Goal: Information Seeking & Learning: Learn about a topic

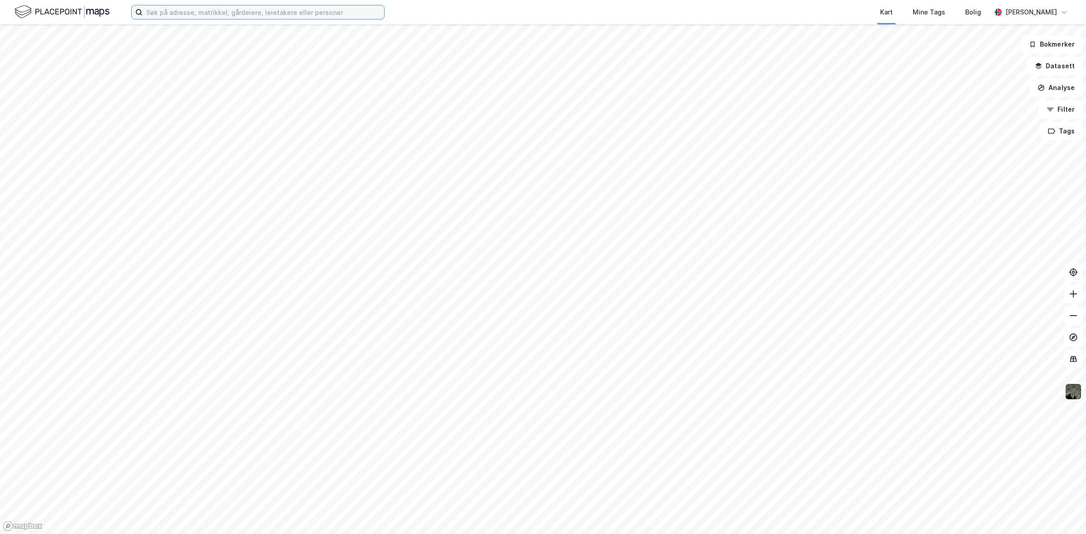
click at [189, 13] on input at bounding box center [264, 12] width 242 height 14
type input "b"
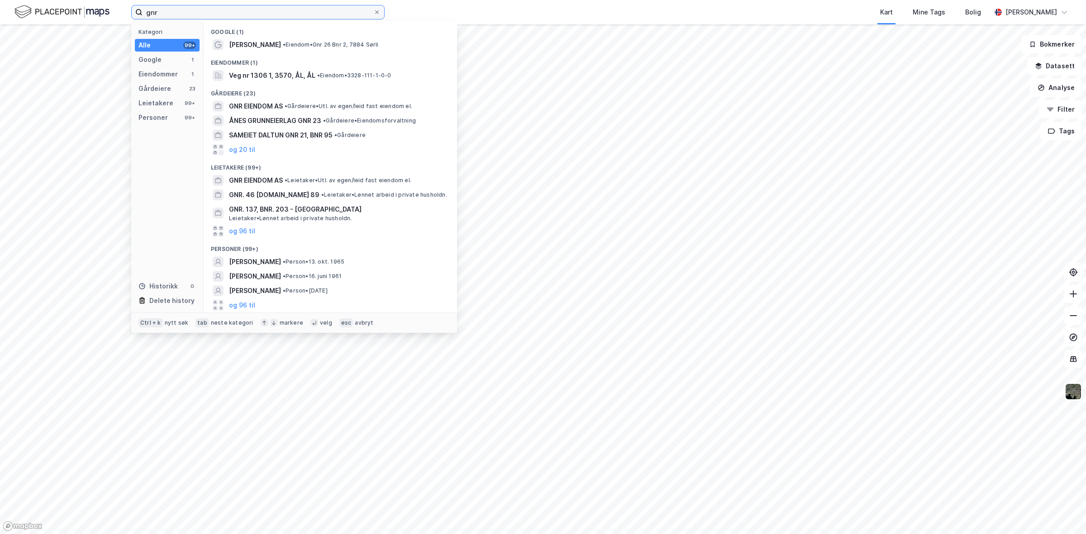
drag, startPoint x: 185, startPoint y: 11, endPoint x: -7, endPoint y: 9, distance: 191.4
click at [0, 9] on html "gnr Kategori Alle 99+ Google 1 Eiendommer 1 Gårdeiere 23 Leietakere 99+ Persone…" at bounding box center [543, 267] width 1086 height 534
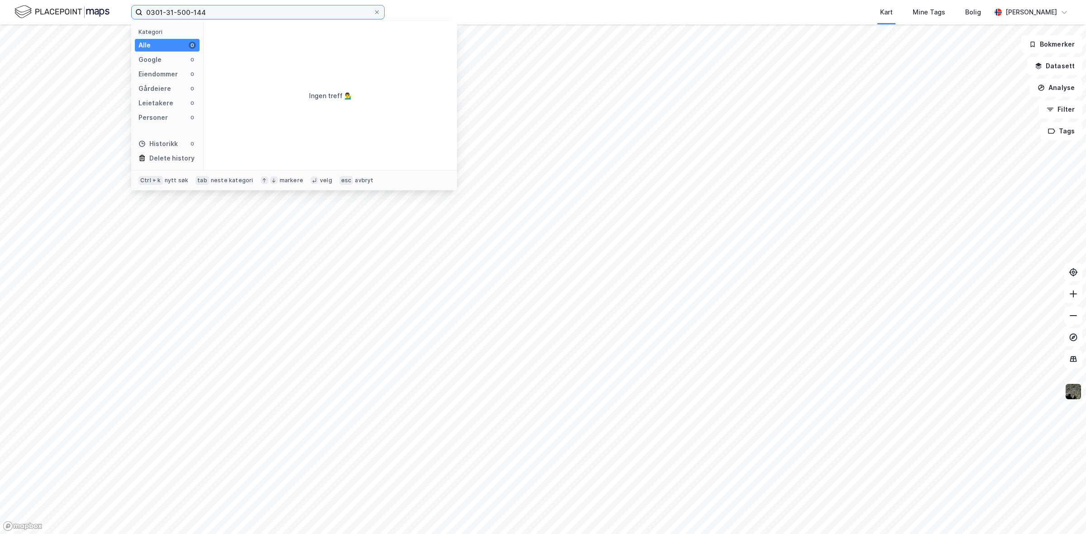
drag, startPoint x: 167, startPoint y: 10, endPoint x: 100, endPoint y: 10, distance: 67.0
click at [100, 10] on div "0301-31-500-144 Kategori Alle 0 Google 0 Eiendommer 0 Gårdeiere 0 Leietakere 0 …" at bounding box center [543, 12] width 1086 height 24
type input "[PHONE_NUMBER]"
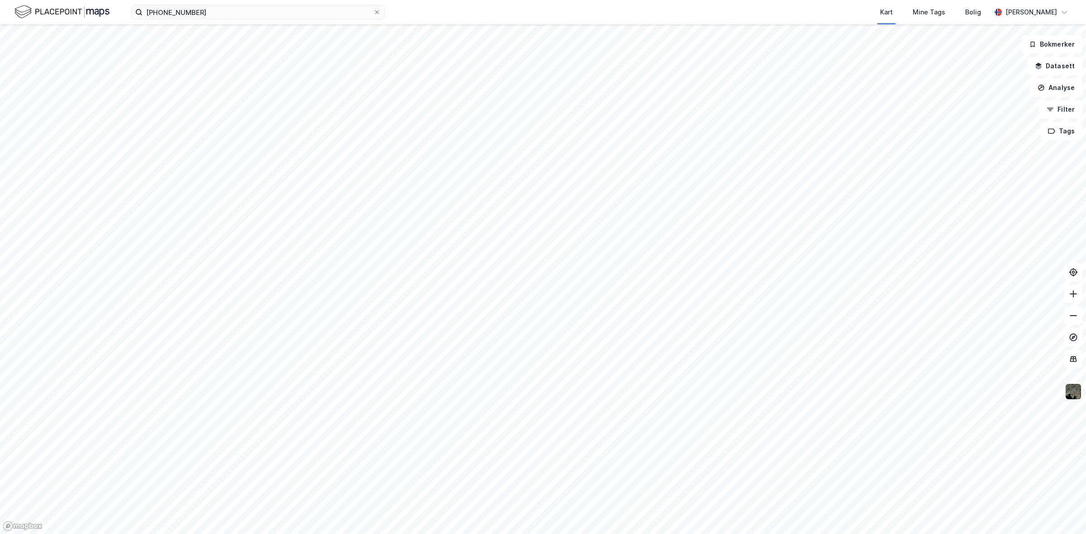
click at [758, 534] on html "[PHONE_NUMBER] Kart Mine Tags Bolig [PERSON_NAME] Bokmerker Datasett Analyse Fi…" at bounding box center [543, 267] width 1086 height 534
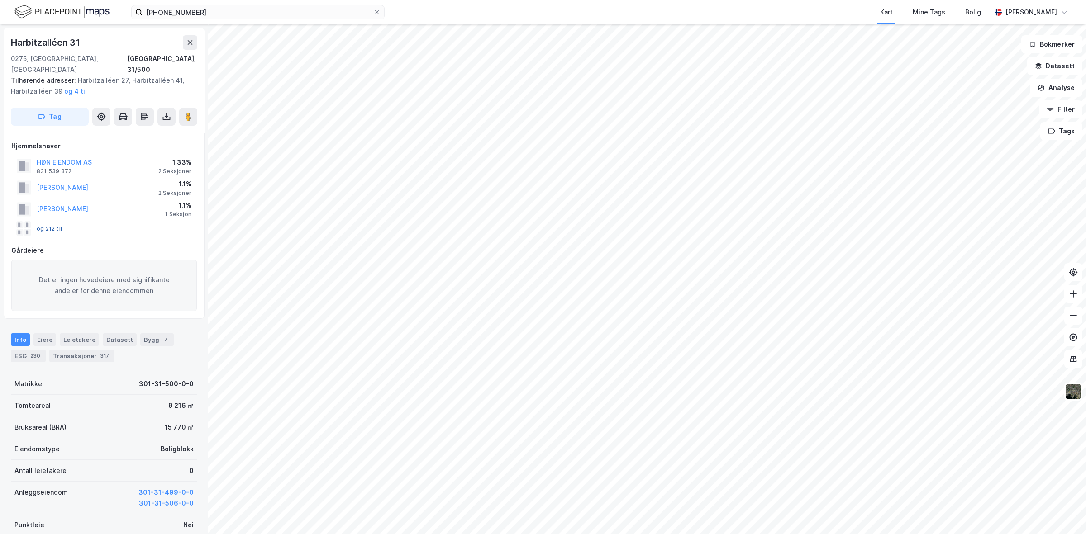
click at [0, 0] on button "og 212 til" at bounding box center [0, 0] width 0 height 0
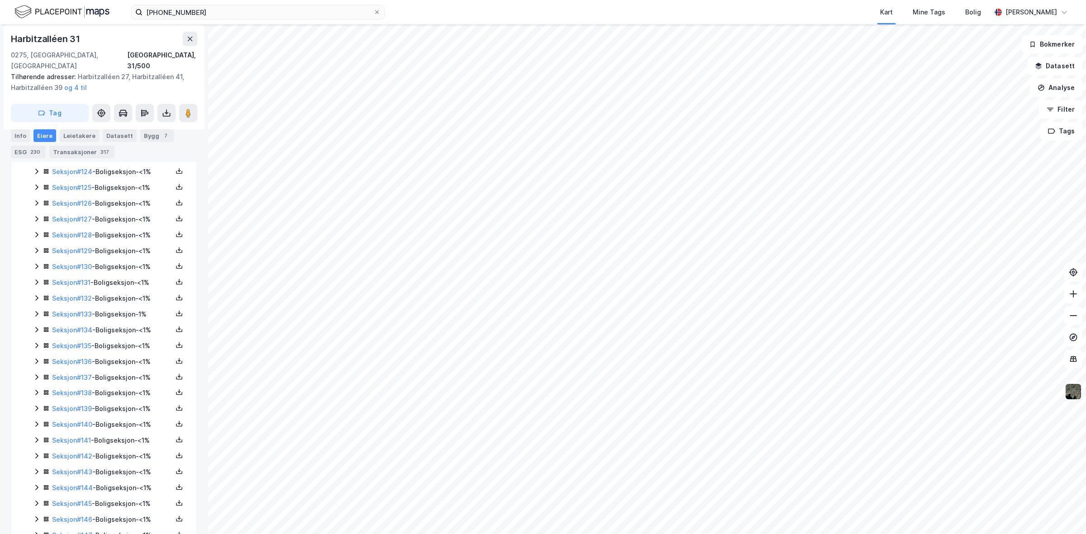
scroll to position [2516, 0]
click at [178, 220] on icon at bounding box center [179, 221] width 3 height 2
click at [132, 188] on div "Grunnbok" at bounding box center [124, 193] width 30 height 11
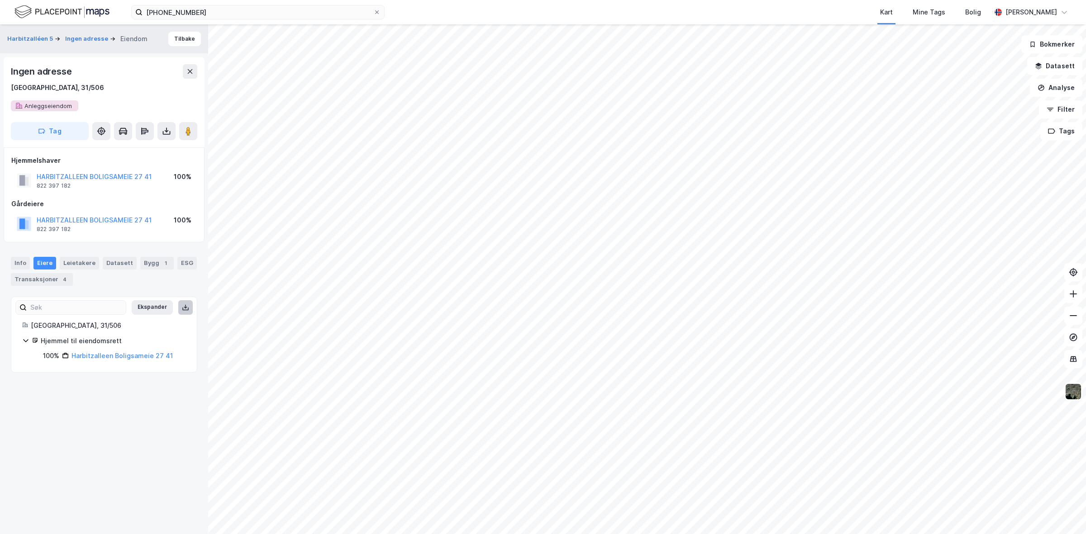
click at [182, 309] on icon at bounding box center [185, 307] width 7 height 7
click at [44, 71] on div "Ingen adresse" at bounding box center [42, 71] width 62 height 14
click at [40, 89] on div "[GEOGRAPHIC_DATA], 31/506" at bounding box center [57, 87] width 93 height 11
click at [52, 105] on div "Ingen adresse [GEOGRAPHIC_DATA], 31/506 Anleggseiendom" at bounding box center [104, 87] width 186 height 47
click at [18, 262] on div "Info" at bounding box center [20, 263] width 19 height 13
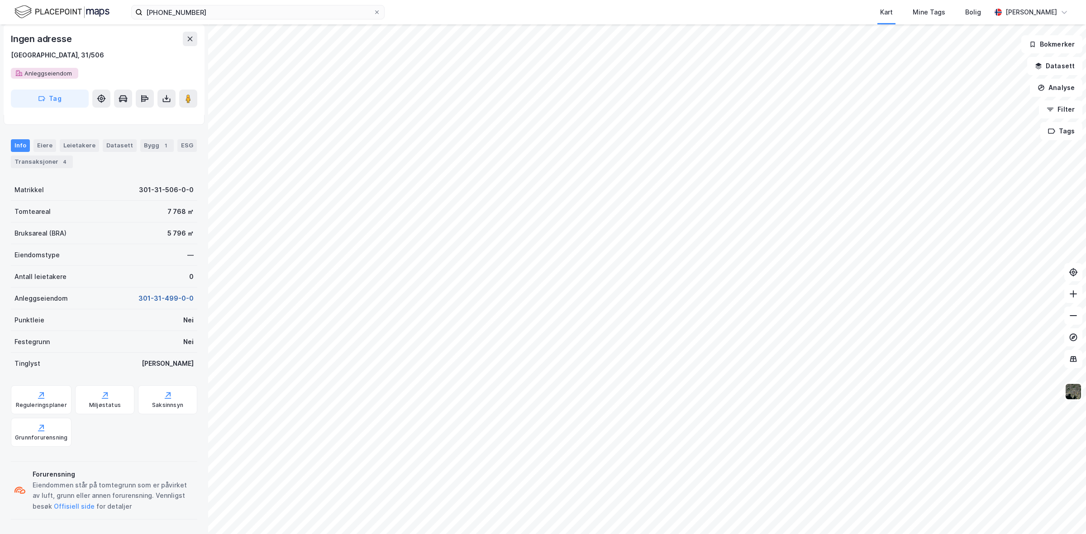
click at [157, 298] on button "301-31-499-0-0" at bounding box center [165, 298] width 55 height 11
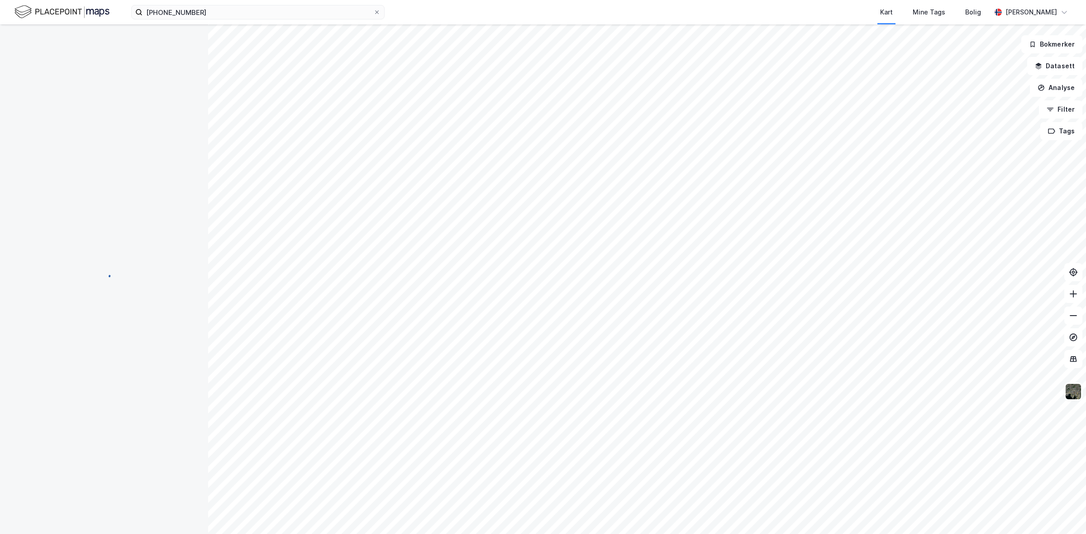
scroll to position [118, 0]
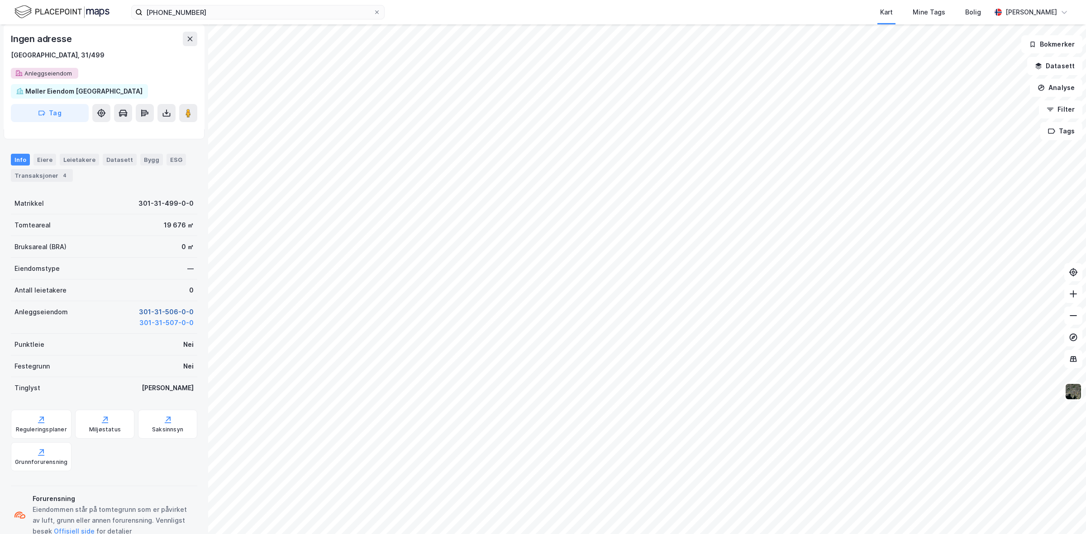
click at [157, 309] on button "301-31-506-0-0" at bounding box center [166, 312] width 55 height 11
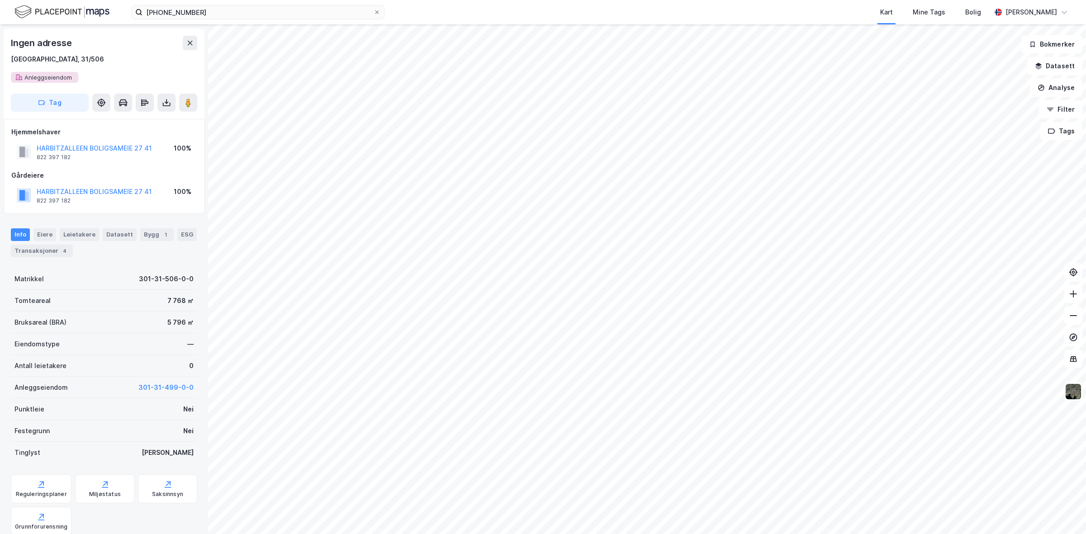
scroll to position [118, 0]
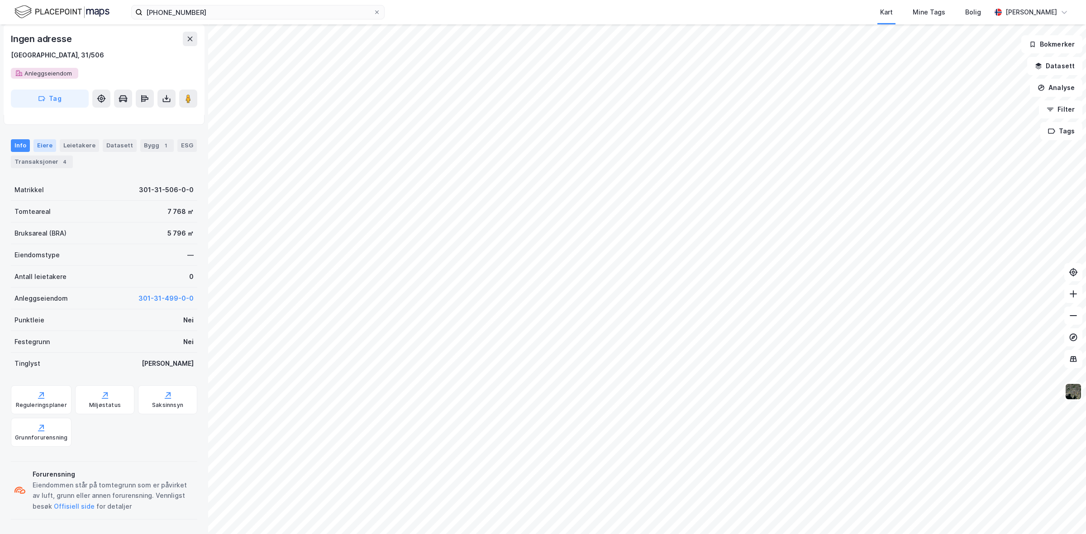
click at [48, 140] on div "Eiere" at bounding box center [44, 145] width 23 height 13
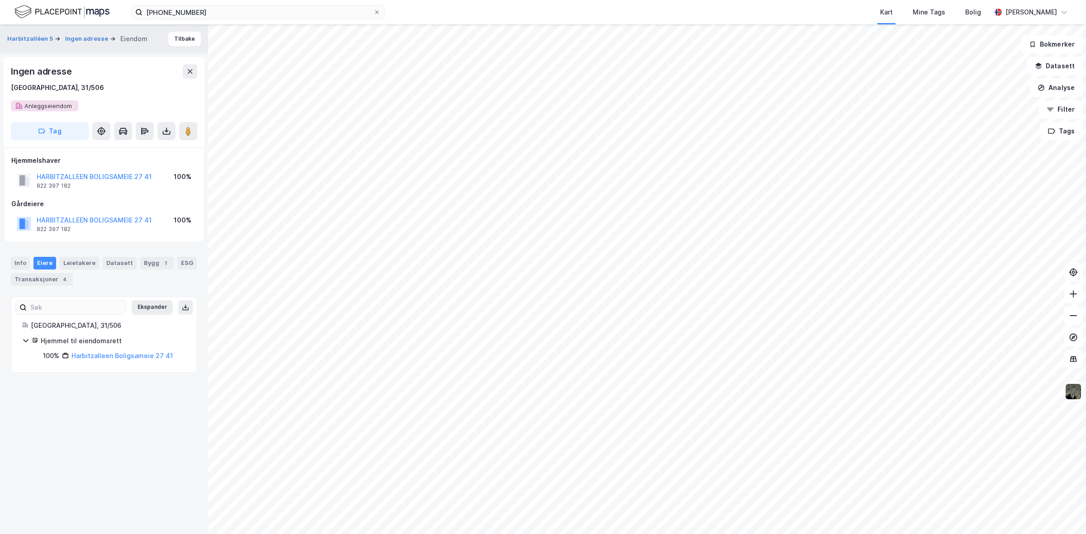
click at [55, 104] on div "Ingen adresse [GEOGRAPHIC_DATA], 31/506 Anleggseiendom" at bounding box center [104, 87] width 186 height 47
click at [0, 0] on button "HARBITZALLEEN BOLIGSAMEIE 27 41" at bounding box center [0, 0] width 0 height 0
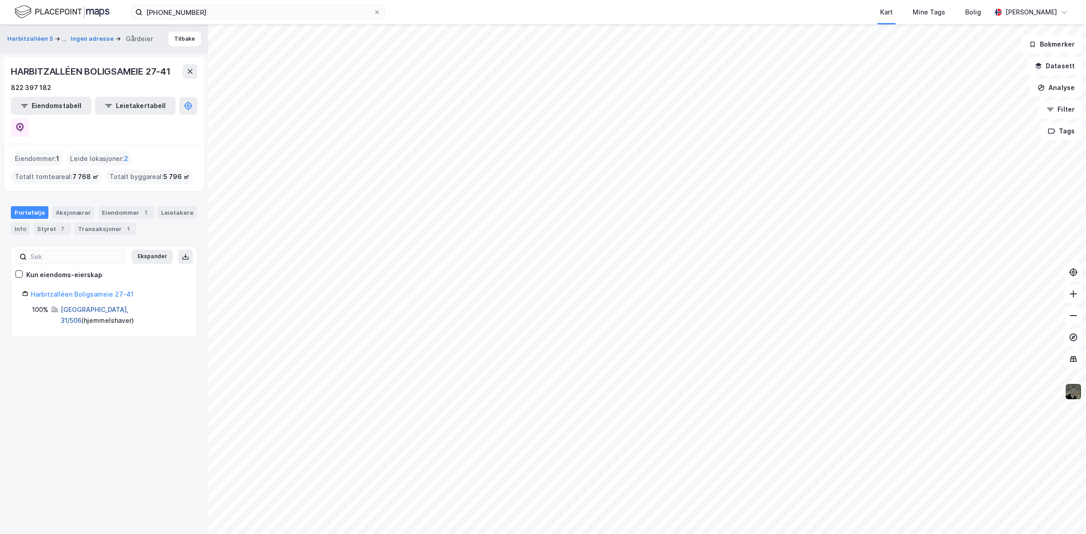
click at [84, 306] on link "[GEOGRAPHIC_DATA], 31/506" at bounding box center [95, 315] width 68 height 19
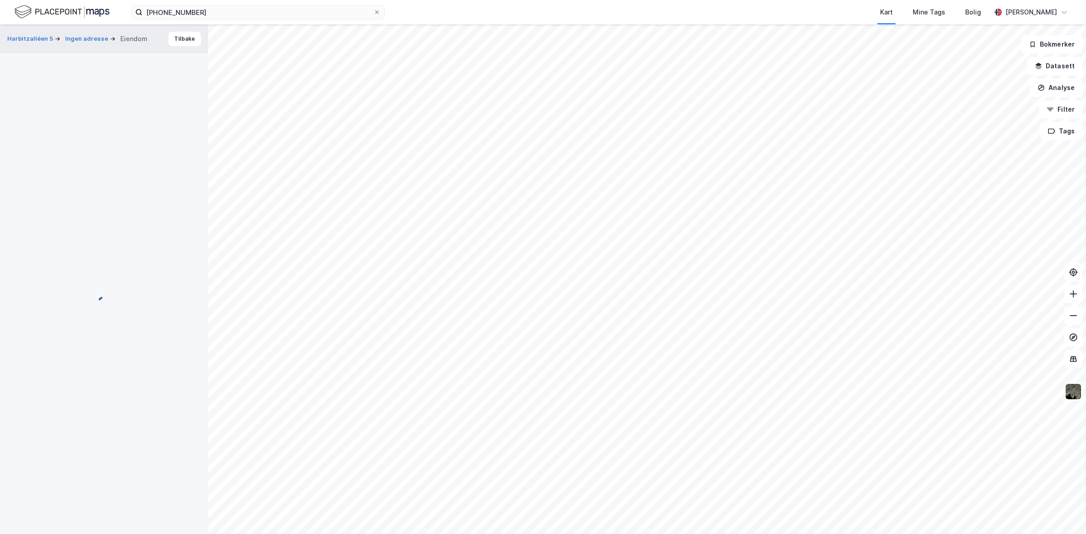
scroll to position [118, 0]
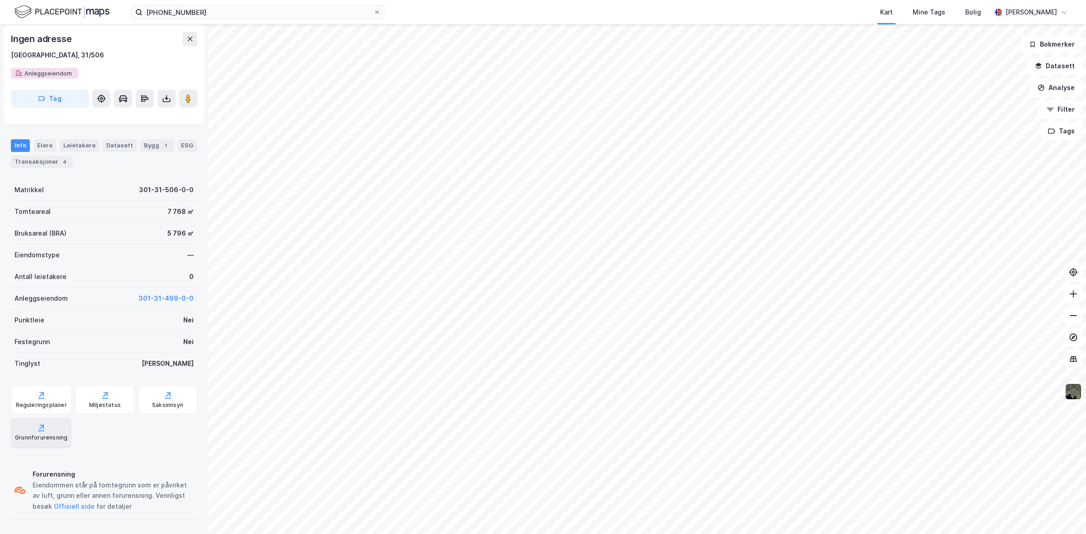
click at [55, 435] on div "Grunnforurensning" at bounding box center [41, 432] width 61 height 29
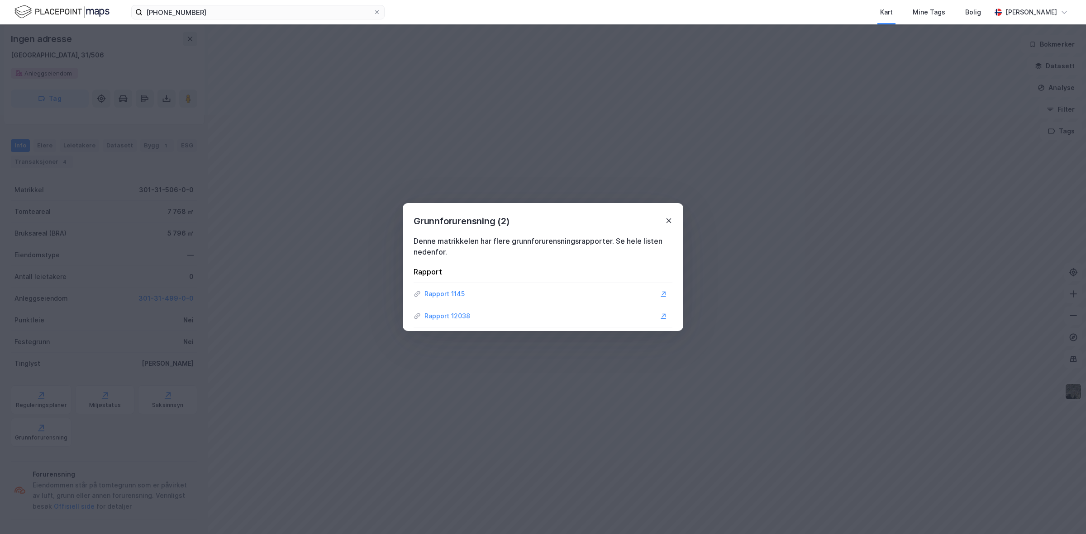
click at [670, 217] on icon at bounding box center [668, 220] width 7 height 7
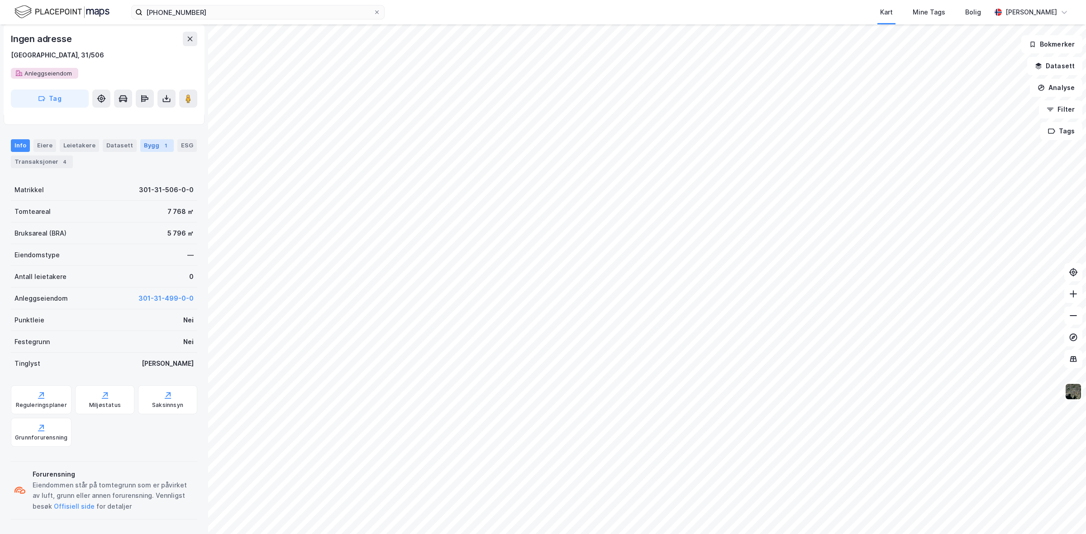
click at [161, 143] on div "1" at bounding box center [165, 145] width 9 height 9
